Goal: Information Seeking & Learning: Learn about a topic

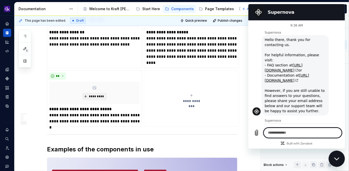
scroll to position [507, 0]
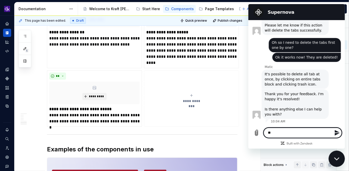
type textarea "***"
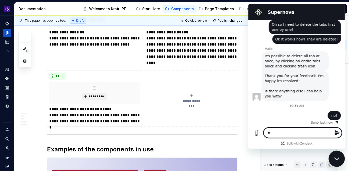
scroll to position [526, 0]
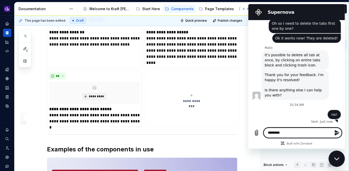
type textarea "**********"
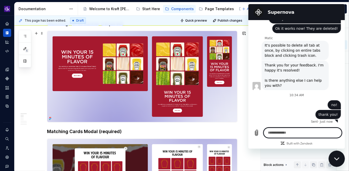
scroll to position [0, 0]
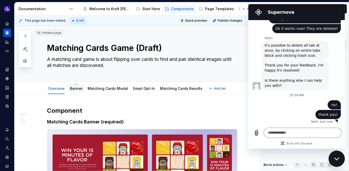
click at [73, 89] on link "Banner" at bounding box center [76, 88] width 13 height 4
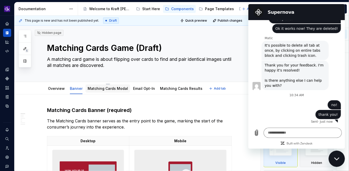
click at [113, 87] on link "Matching Cards Modal" at bounding box center [108, 88] width 40 height 4
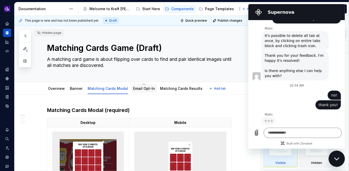
click at [136, 87] on link "Email Opt-In" at bounding box center [144, 88] width 22 height 4
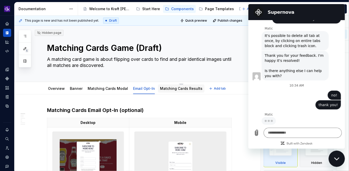
click at [174, 90] on div "Matching Cards Results" at bounding box center [181, 88] width 42 height 5
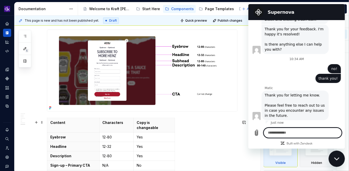
scroll to position [573, 0]
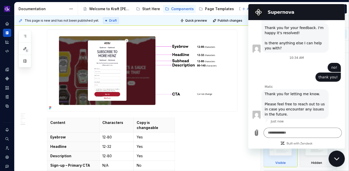
click at [339, 157] on icon "Close messaging window" at bounding box center [336, 158] width 5 height 3
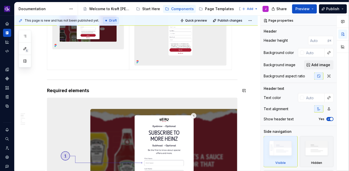
scroll to position [0, 0]
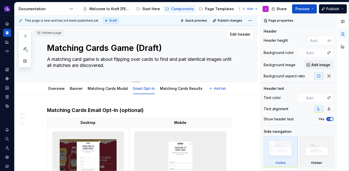
click at [182, 82] on div "Hidden page Matching Cards Game (Draft) A matching card game is about flipping …" at bounding box center [135, 54] width 243 height 56
click at [184, 89] on link "Matching Cards Results" at bounding box center [181, 88] width 42 height 4
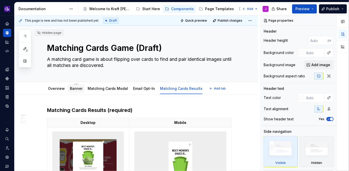
click at [76, 89] on link "Banner" at bounding box center [76, 88] width 13 height 4
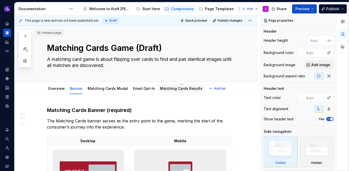
click at [168, 90] on link "Matching Cards Results" at bounding box center [181, 88] width 42 height 4
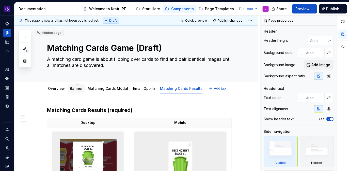
click at [77, 89] on link "Banner" at bounding box center [76, 88] width 13 height 4
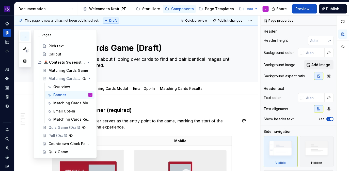
scroll to position [195, 0]
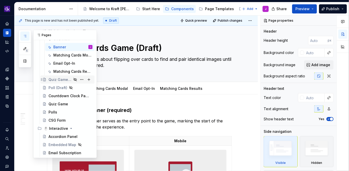
click at [60, 78] on div "Quiz Game (Draft)" at bounding box center [60, 79] width 23 height 5
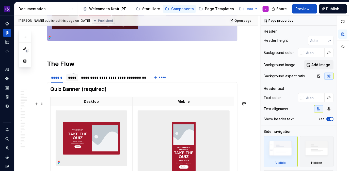
scroll to position [1013, 0]
click at [76, 81] on div "****" at bounding box center [72, 77] width 12 height 7
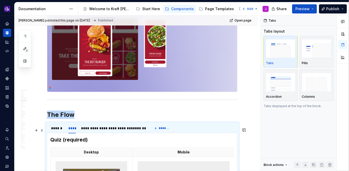
scroll to position [960, 0]
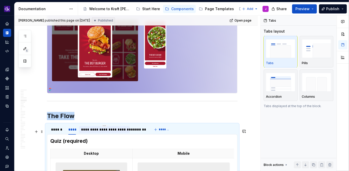
click at [96, 132] on div "**********" at bounding box center [104, 129] width 47 height 5
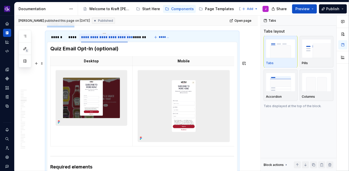
scroll to position [1042, 0]
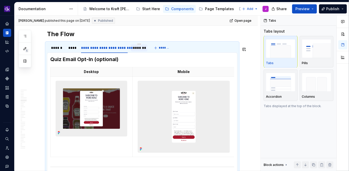
click at [142, 51] on div "*******" at bounding box center [139, 47] width 17 height 7
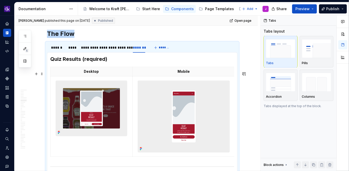
scroll to position [1039, 0]
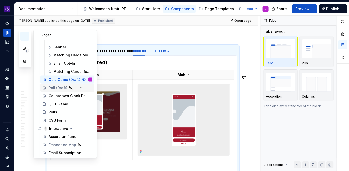
click at [52, 88] on div "Poll (Draft)" at bounding box center [58, 87] width 19 height 5
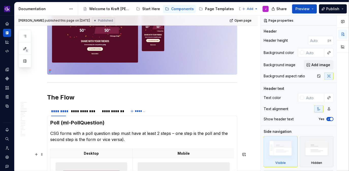
scroll to position [682, 0]
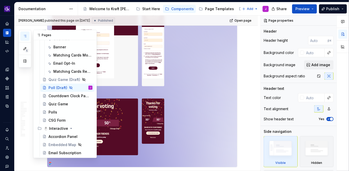
click at [25, 38] on button "button" at bounding box center [24, 36] width 9 height 9
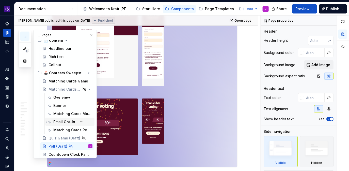
scroll to position [131, 0]
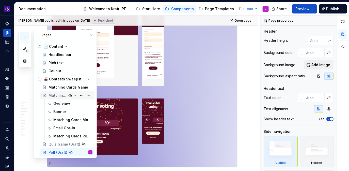
click at [56, 95] on div "Matching Cards Game (Draft)" at bounding box center [58, 95] width 18 height 5
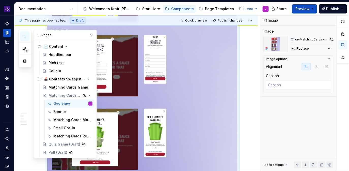
scroll to position [943, 0]
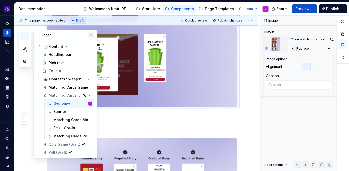
click at [92, 33] on button "button" at bounding box center [91, 35] width 7 height 7
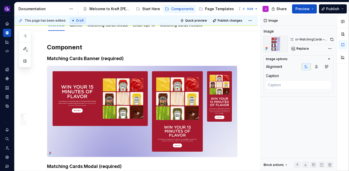
scroll to position [0, 0]
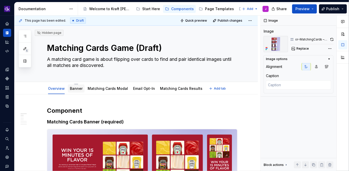
click at [76, 91] on div "Banner" at bounding box center [76, 88] width 17 height 8
click at [92, 91] on div "Matching Cards Modal" at bounding box center [108, 88] width 44 height 8
click at [96, 90] on link "Matching Cards Modal" at bounding box center [108, 88] width 40 height 4
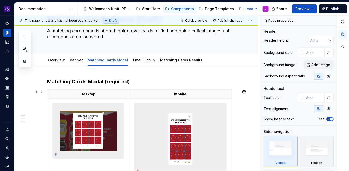
scroll to position [30, 0]
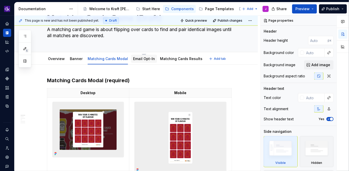
click at [138, 59] on link "Email Opt-In" at bounding box center [144, 58] width 22 height 4
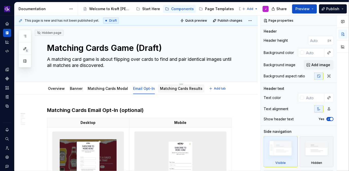
click at [180, 87] on link "Matching Cards Results" at bounding box center [181, 88] width 42 height 4
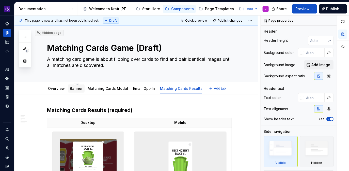
click at [74, 90] on link "Banner" at bounding box center [76, 88] width 13 height 4
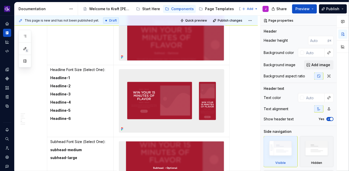
scroll to position [823, 0]
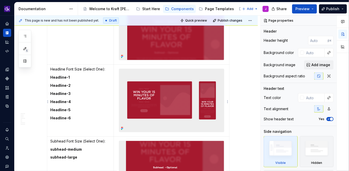
click at [196, 115] on img at bounding box center [171, 100] width 105 height 63
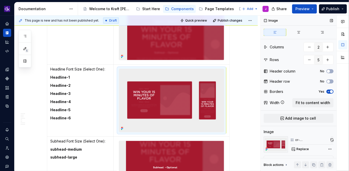
click at [332, 140] on button "button" at bounding box center [332, 139] width 3 height 7
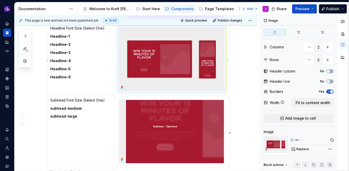
click at [201, 76] on img at bounding box center [171, 59] width 105 height 63
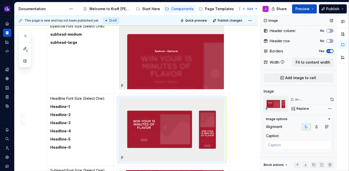
scroll to position [42, 0]
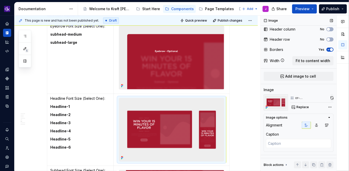
click at [332, 98] on button "button" at bounding box center [332, 97] width 3 height 7
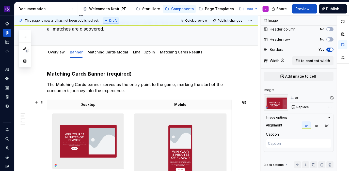
scroll to position [0, 0]
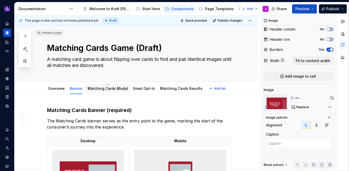
click at [103, 89] on link "Matching Cards Modal" at bounding box center [108, 88] width 40 height 4
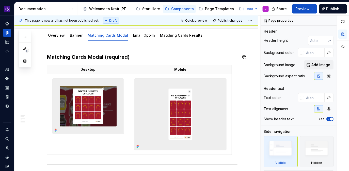
scroll to position [43, 0]
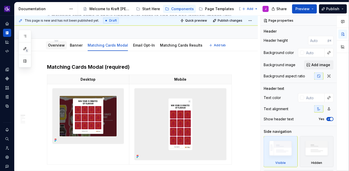
click at [55, 45] on link "Overview" at bounding box center [56, 45] width 17 height 4
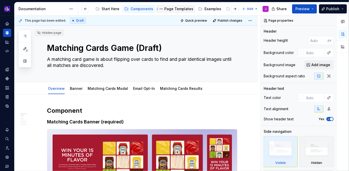
scroll to position [0, 41]
click at [204, 9] on div "Examples" at bounding box center [212, 8] width 17 height 5
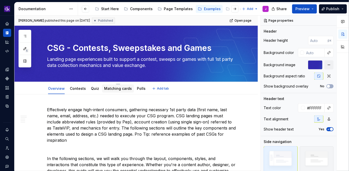
click at [117, 90] on link "Matching cards" at bounding box center [118, 88] width 28 height 4
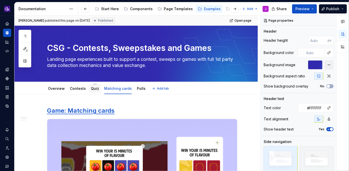
click at [94, 89] on link "Quiz" at bounding box center [95, 88] width 8 height 4
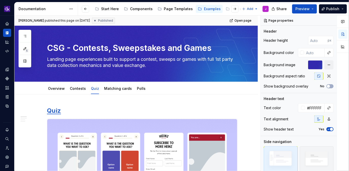
type textarea "*"
